Goal: Task Accomplishment & Management: Manage account settings

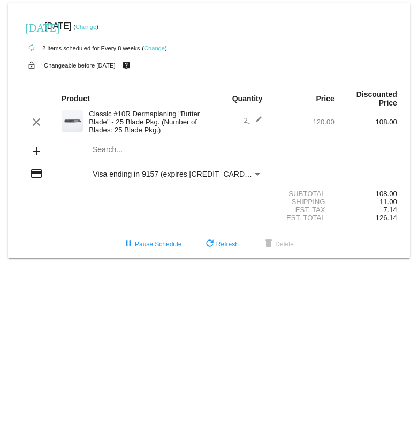
click at [158, 49] on link "Change" at bounding box center [154, 48] width 21 height 6
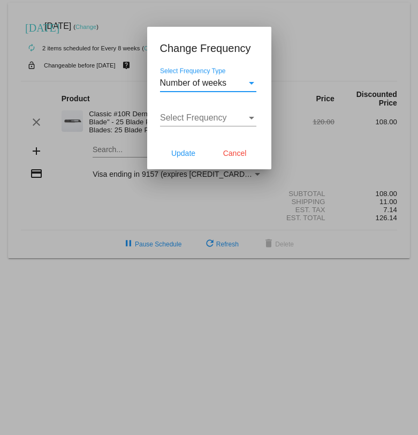
click at [251, 84] on div "Select Frequency Type" at bounding box center [251, 83] width 5 height 3
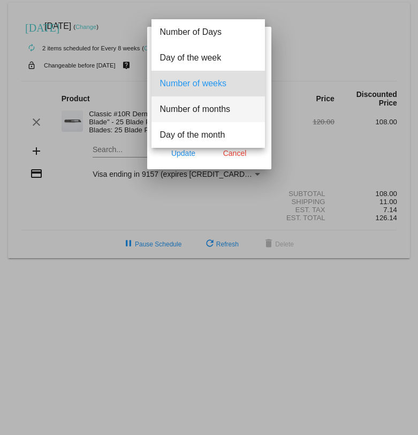
click at [213, 111] on span "Number of months" at bounding box center [208, 109] width 96 height 26
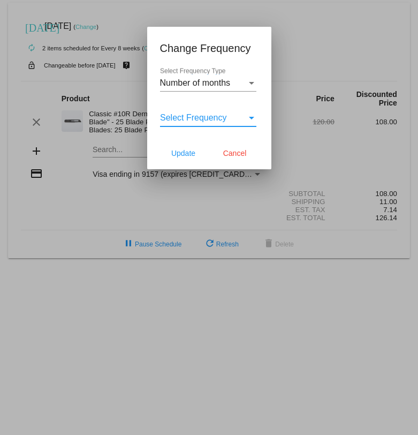
click at [251, 119] on div "Select Frequency" at bounding box center [251, 118] width 5 height 3
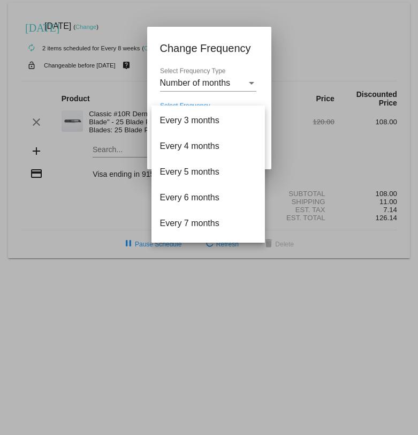
scroll to position [53, 0]
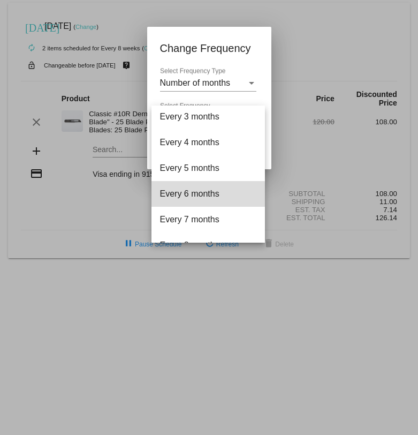
click at [188, 198] on span "Every 6 months" at bounding box center [208, 194] width 96 height 26
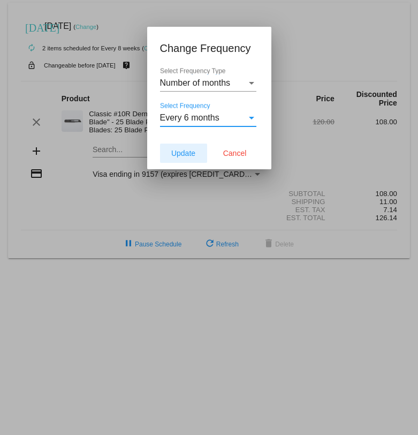
click at [186, 156] on span "Update" at bounding box center [183, 153] width 24 height 9
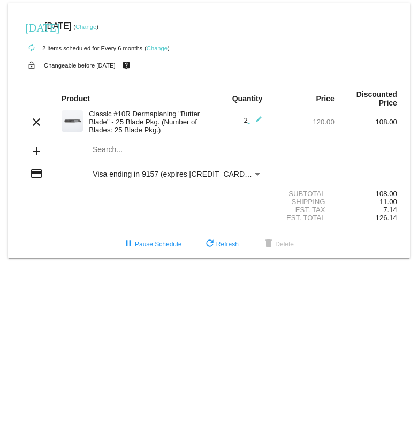
click at [259, 120] on mat-icon "edit" at bounding box center [256, 122] width 13 height 13
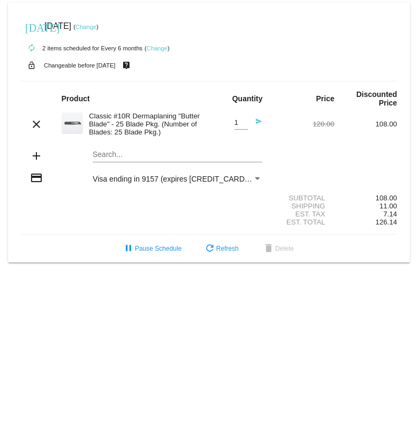
type input "1"
click at [242, 126] on input "1" at bounding box center [241, 123] width 13 height 8
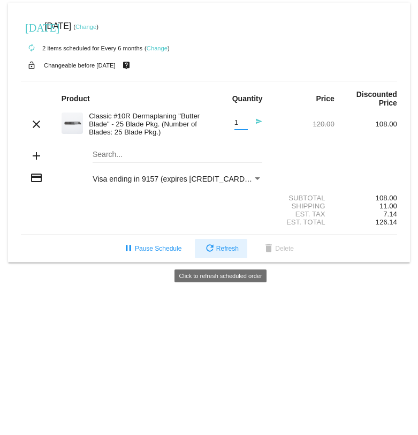
click at [229, 252] on span "refresh Refresh" at bounding box center [221, 249] width 35 height 8
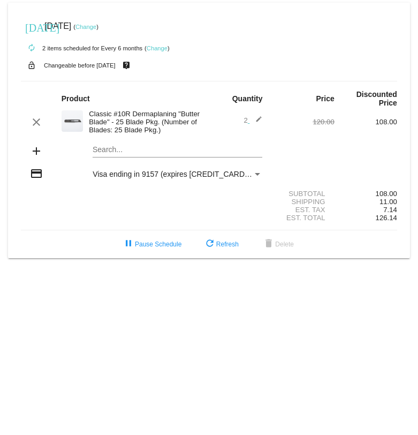
click at [258, 121] on mat-icon "edit" at bounding box center [256, 122] width 13 height 13
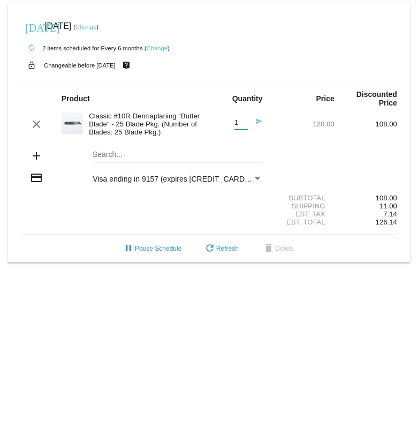
type input "1"
click at [243, 126] on input "1" at bounding box center [241, 123] width 13 height 8
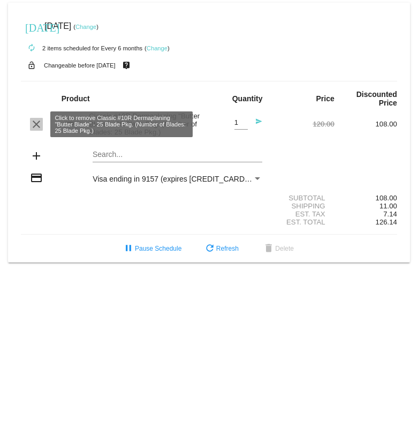
click at [36, 126] on mat-icon "clear" at bounding box center [36, 124] width 13 height 13
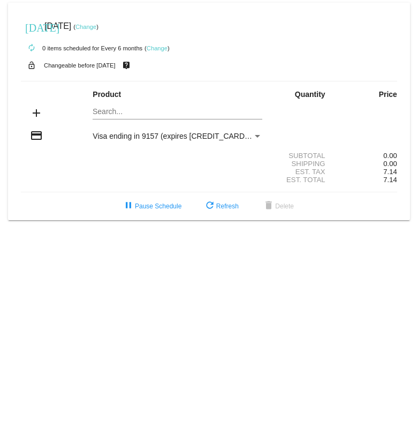
click at [96, 27] on link "Change" at bounding box center [86, 27] width 21 height 6
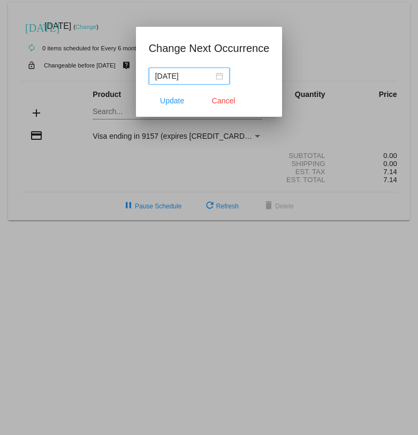
click at [213, 77] on div "2025-10-13" at bounding box center [189, 76] width 68 height 12
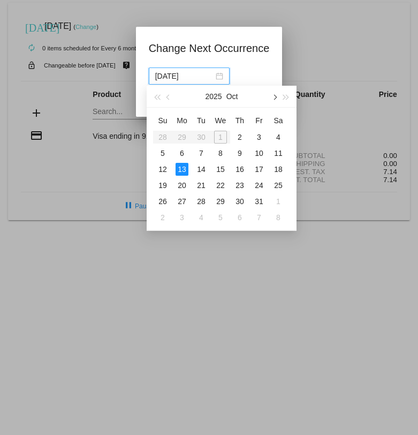
click at [275, 94] on button "button" at bounding box center [274, 96] width 12 height 21
click at [238, 135] on div "1" at bounding box center [240, 137] width 13 height 13
type input "2026-01-01"
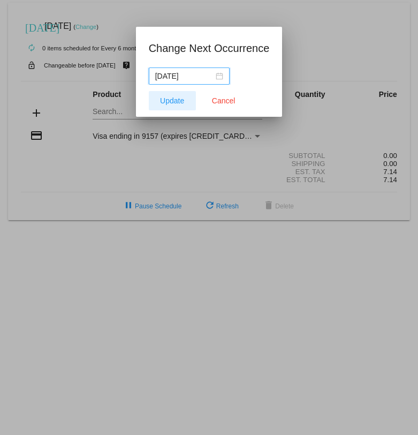
click at [165, 96] on span "Update" at bounding box center [172, 100] width 24 height 9
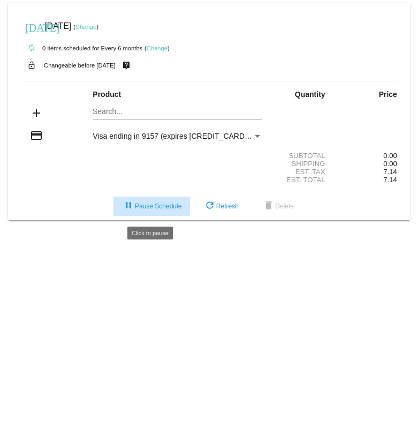
click at [151, 210] on span "pause Pause Schedule" at bounding box center [151, 207] width 59 height 8
